Goal: Information Seeking & Learning: Learn about a topic

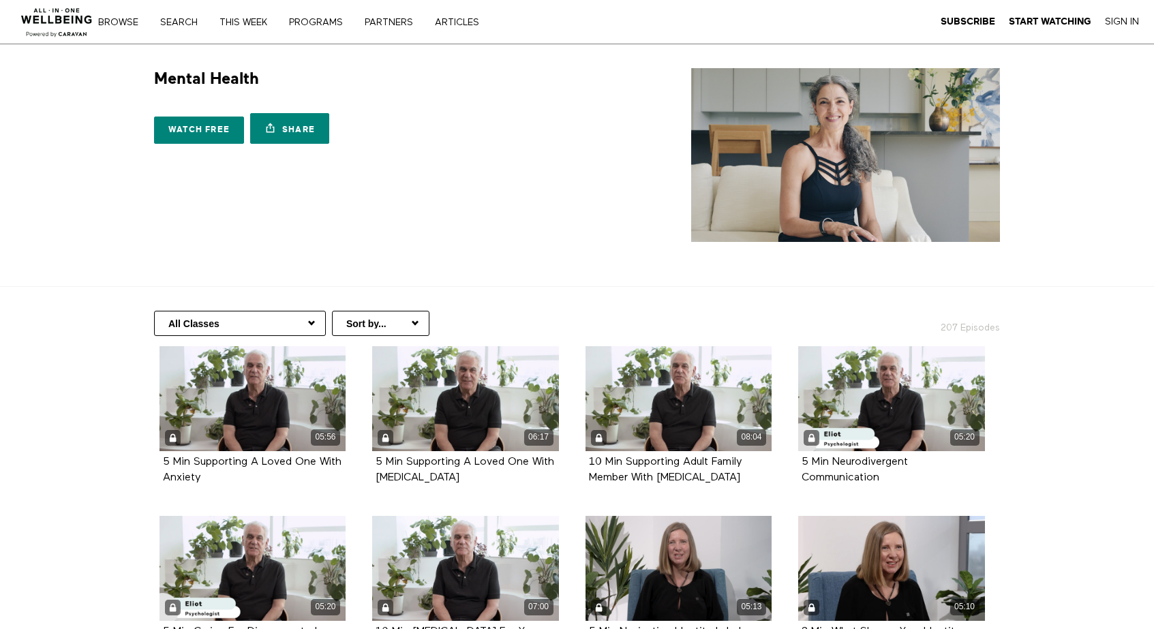
click at [286, 324] on select "All Classes [MEDICAL_DATA] Positive Thinking For 50+ For Caregivers Supporting …" at bounding box center [240, 323] width 172 height 25
click at [365, 316] on select "Sort by... Alphabetical Release date" at bounding box center [380, 323] width 97 height 25
click at [262, 328] on select "All Classes [MEDICAL_DATA] Positive Thinking For 50+ For Caregivers Supporting …" at bounding box center [240, 323] width 172 height 25
select select "[URL][DOMAIN_NAME]"
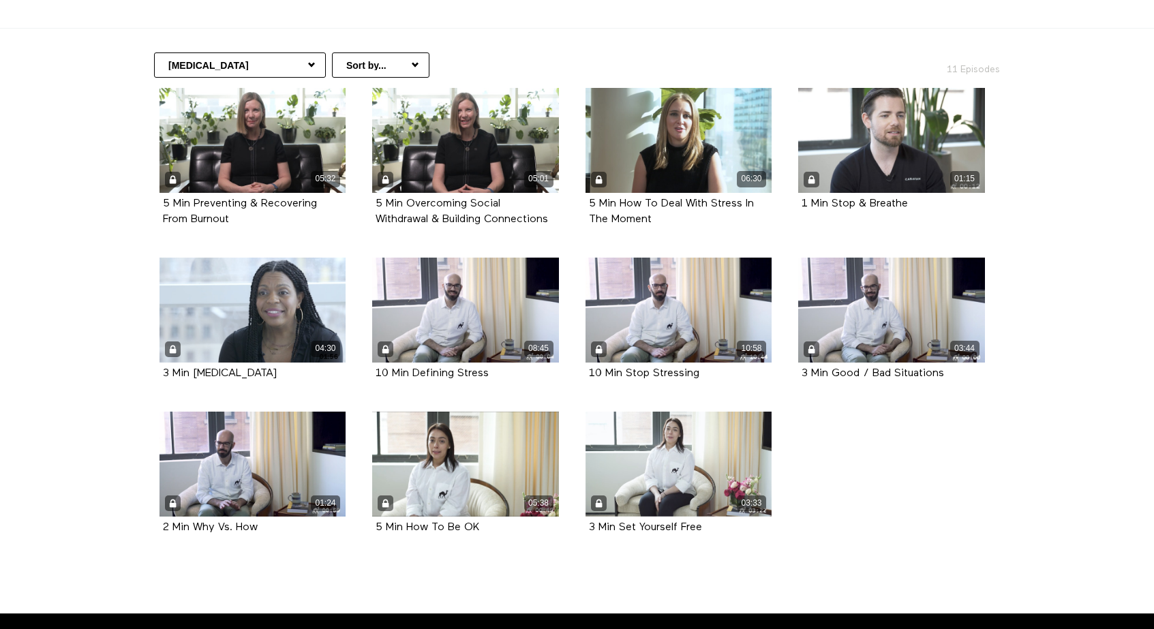
scroll to position [254, 0]
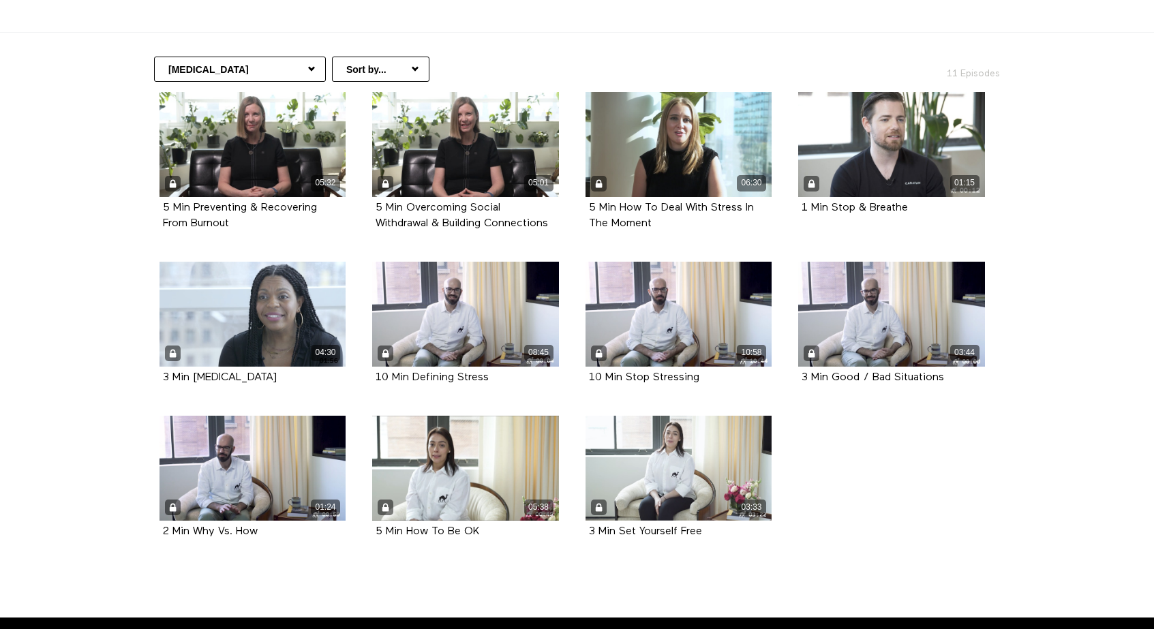
click at [236, 73] on select "All Classes Stress Management Positive Thinking For 50+ For Caregivers Supporti…" at bounding box center [240, 69] width 172 height 25
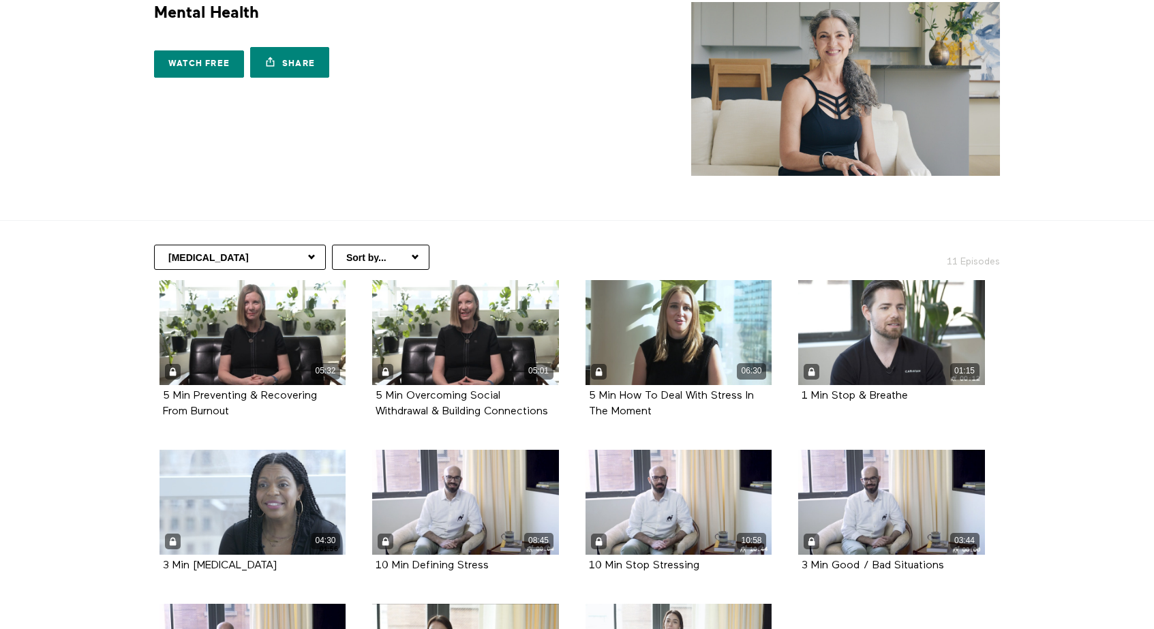
scroll to position [0, 0]
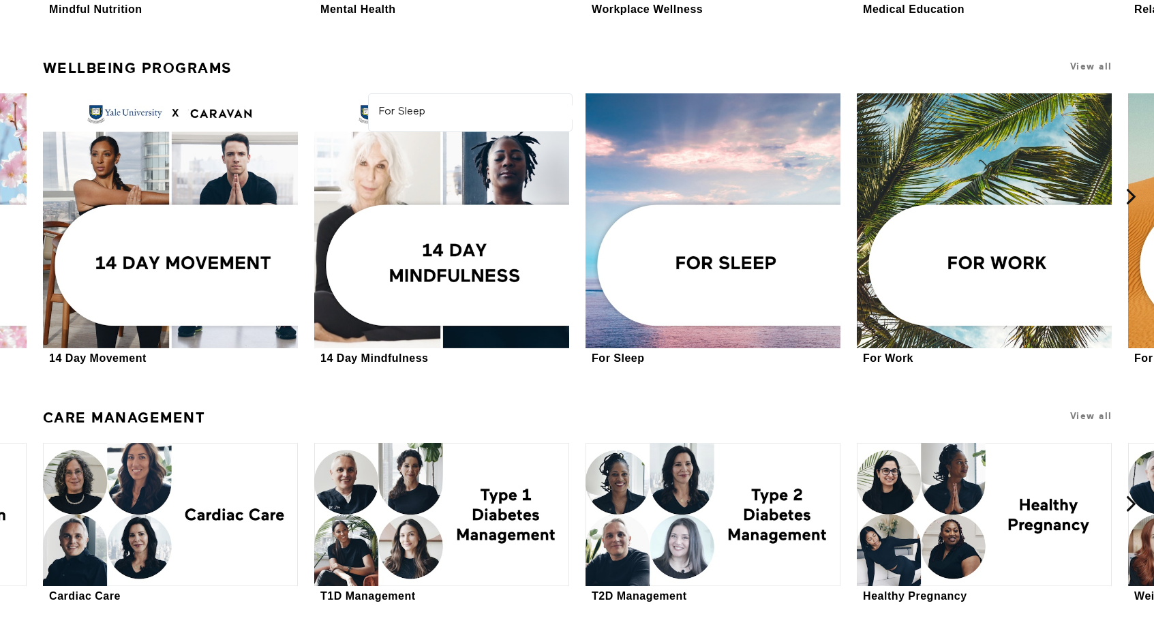
scroll to position [3156, 0]
